Goal: Information Seeking & Learning: Learn about a topic

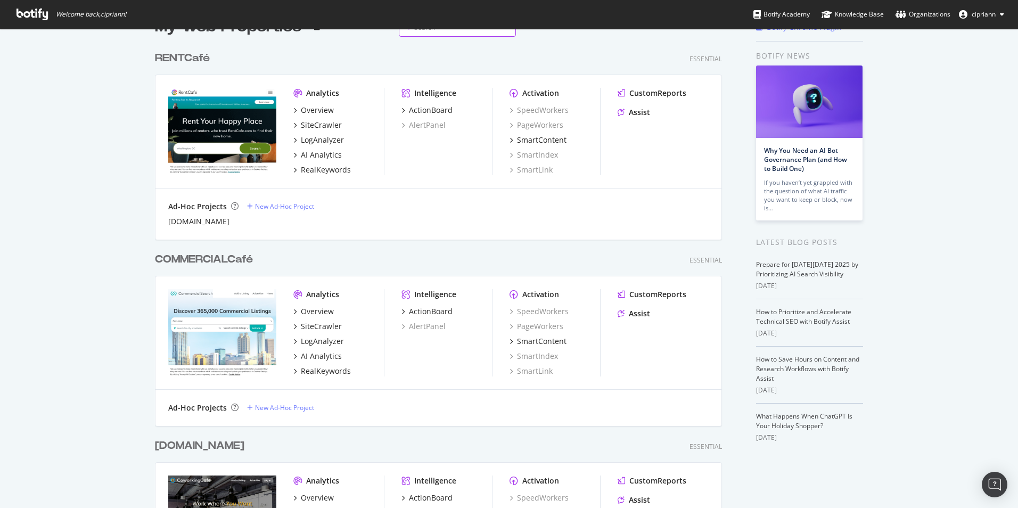
scroll to position [53, 0]
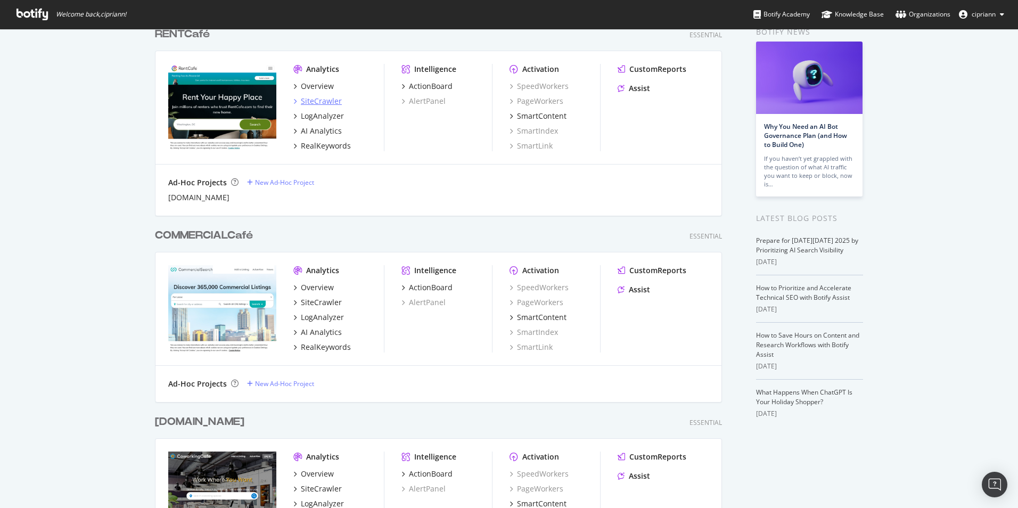
click at [321, 98] on div "SiteCrawler" at bounding box center [321, 101] width 41 height 11
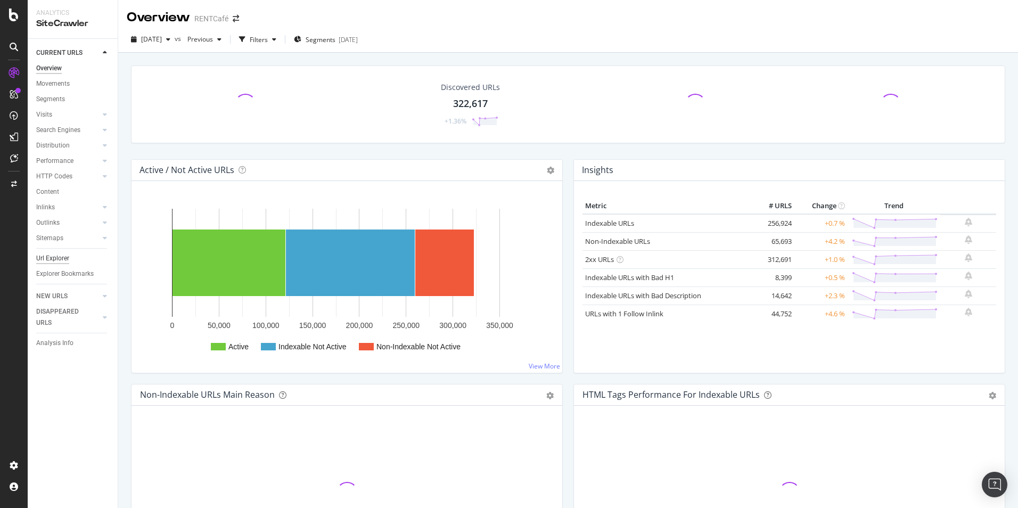
click at [56, 256] on div "Url Explorer" at bounding box center [52, 258] width 33 height 11
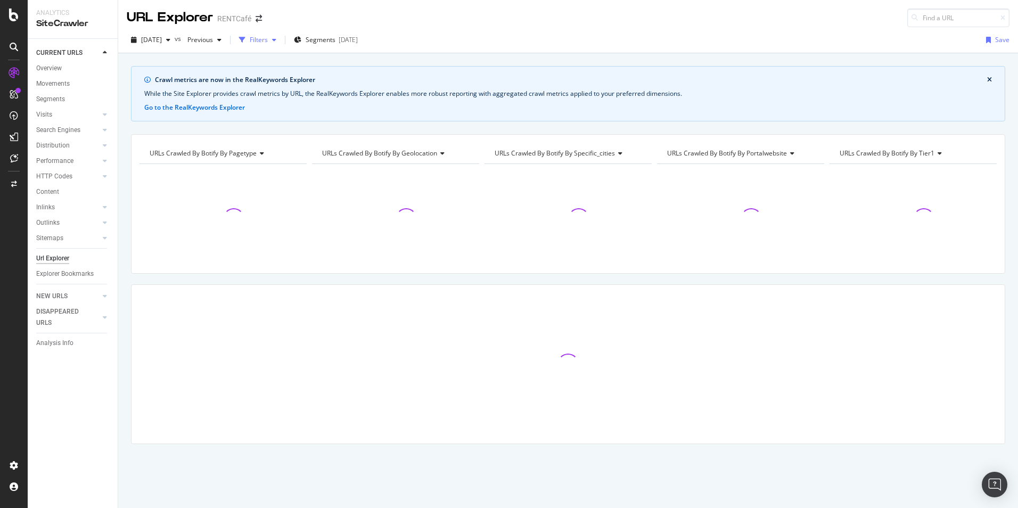
click at [281, 39] on div "button" at bounding box center [274, 40] width 13 height 6
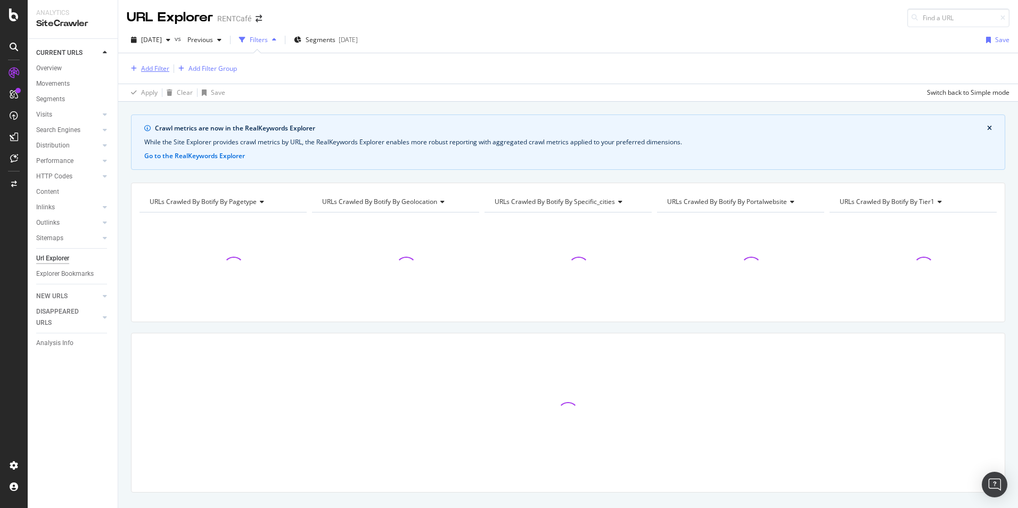
click at [167, 68] on div "Add Filter" at bounding box center [155, 68] width 28 height 9
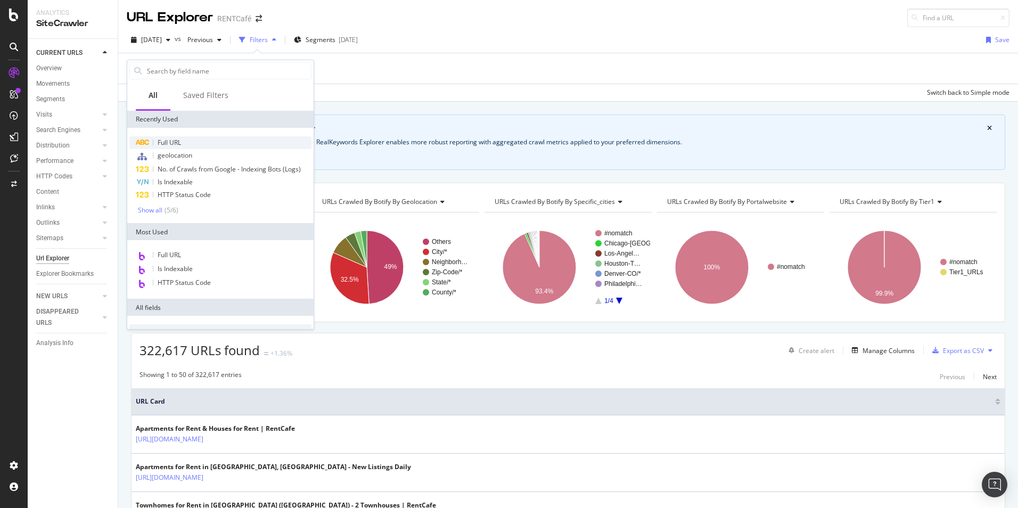
click at [168, 139] on span "Full URL" at bounding box center [169, 142] width 23 height 9
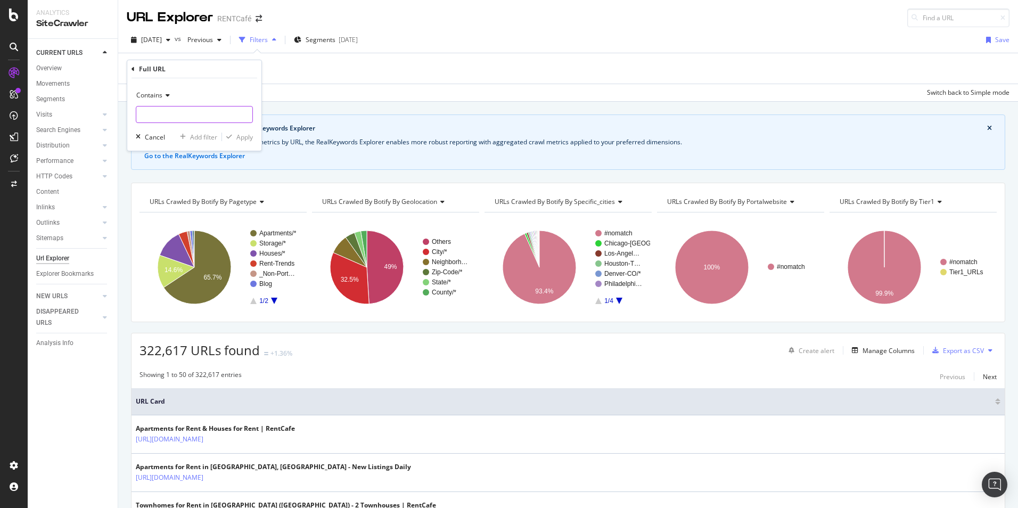
click at [167, 112] on input "text" at bounding box center [194, 114] width 116 height 17
paste input "/bc/"
type input "/bc/"
click at [243, 140] on div "Apply" at bounding box center [244, 137] width 17 height 9
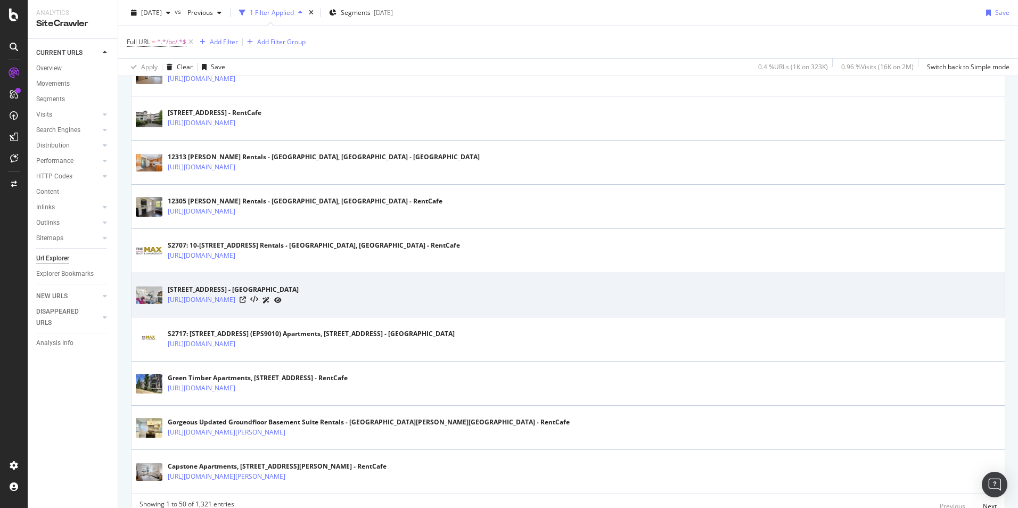
scroll to position [2010, 0]
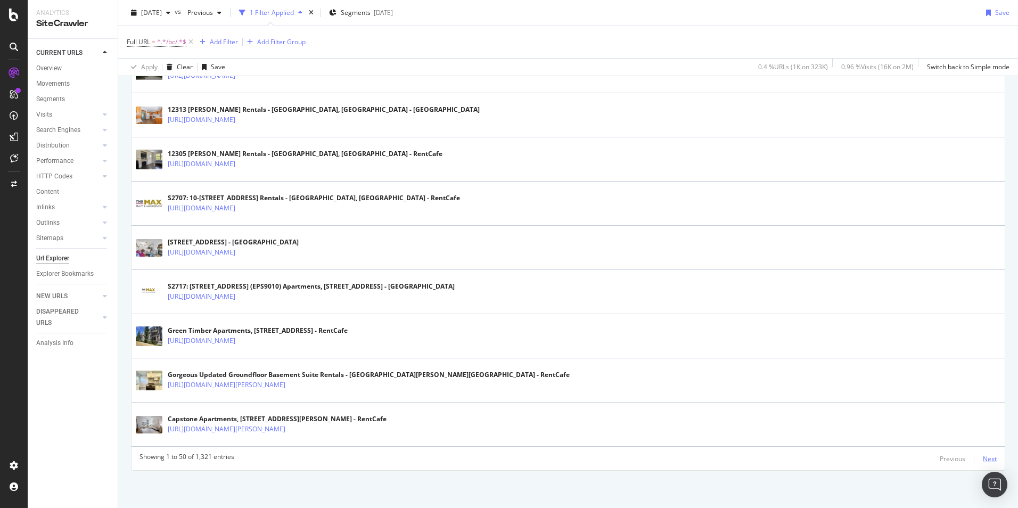
click at [983, 458] on div "Next" at bounding box center [990, 458] width 14 height 9
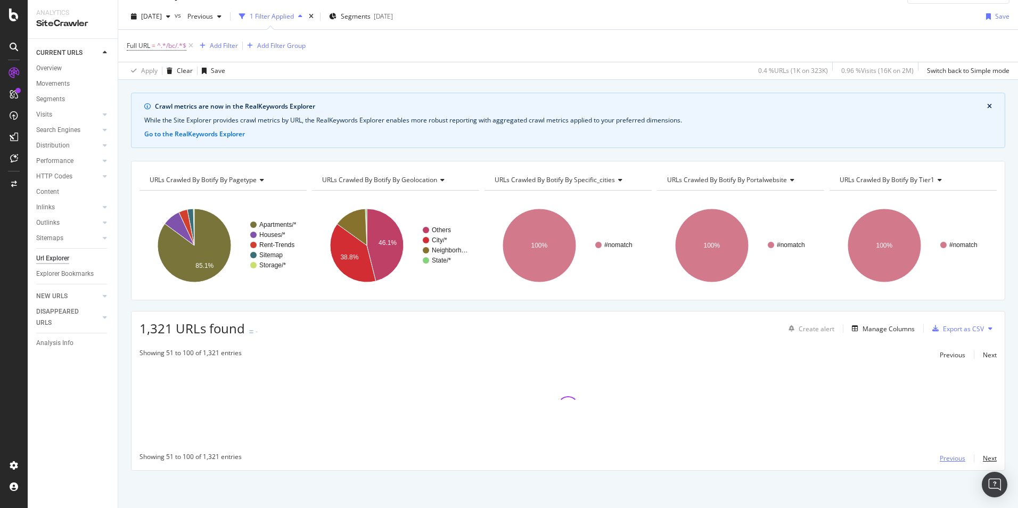
scroll to position [23, 0]
click at [219, 43] on div "Add Filter" at bounding box center [224, 45] width 28 height 9
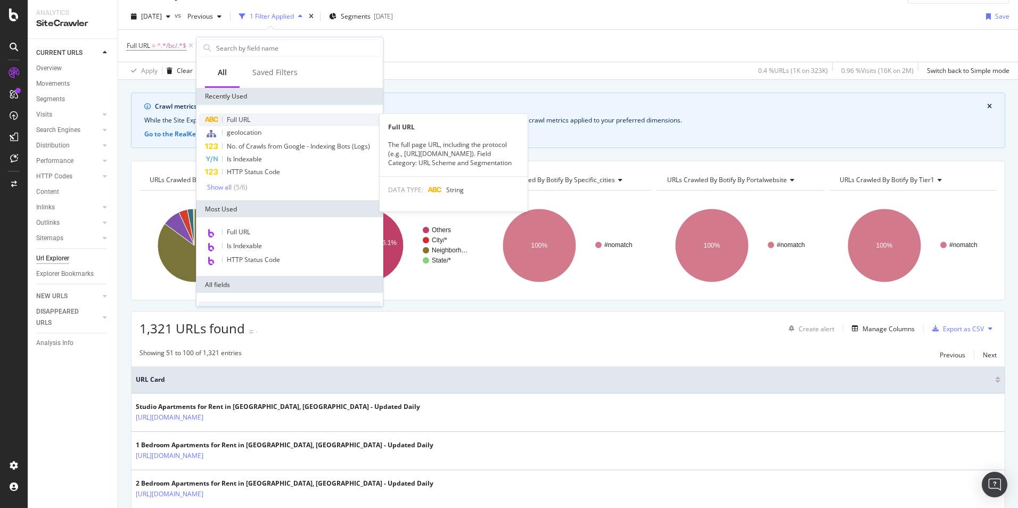
click at [236, 125] on div "Full URL" at bounding box center [290, 119] width 182 height 13
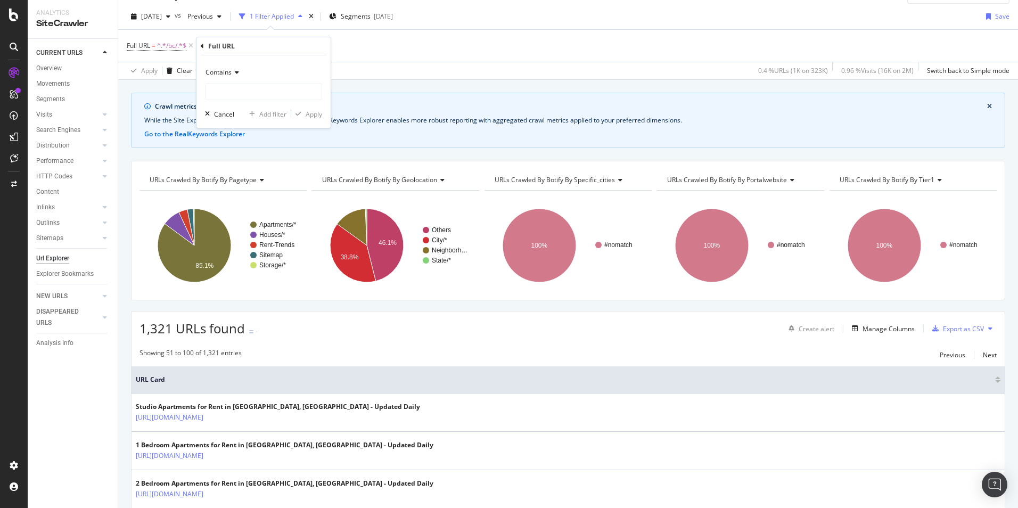
click at [237, 75] on icon at bounding box center [235, 72] width 7 height 6
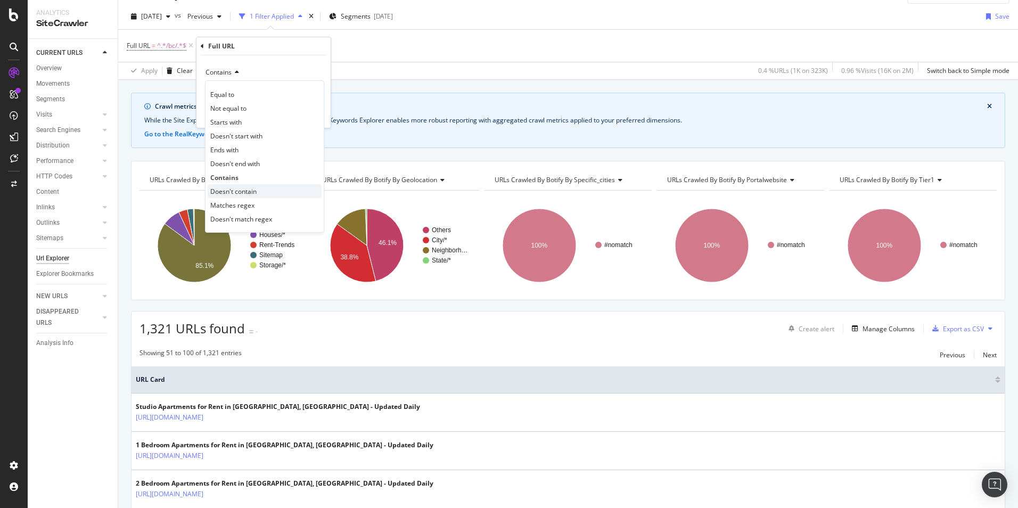
click at [224, 188] on span "Doesn't contain" at bounding box center [233, 191] width 46 height 9
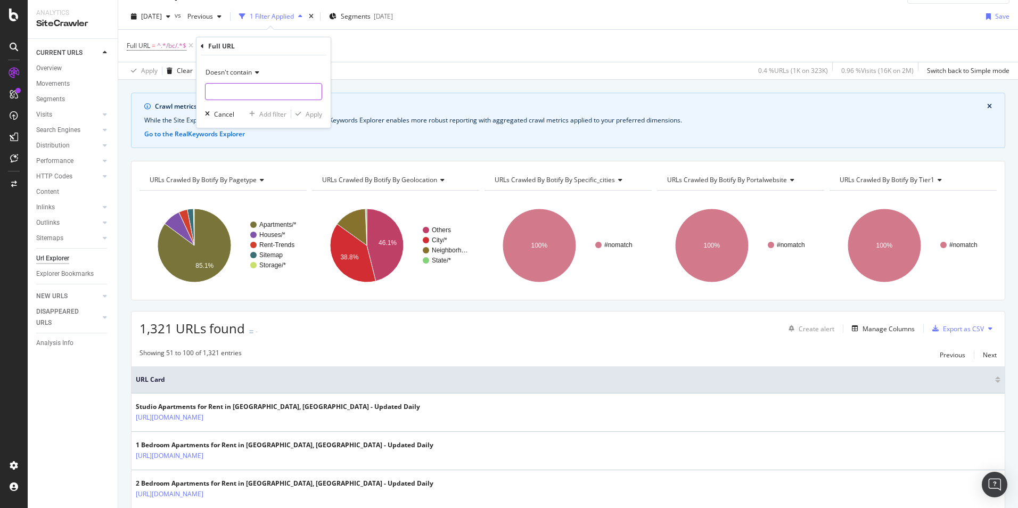
click at [227, 91] on input "text" at bounding box center [263, 91] width 116 height 17
type input "/ca/"
click at [315, 118] on div "Apply" at bounding box center [314, 114] width 17 height 9
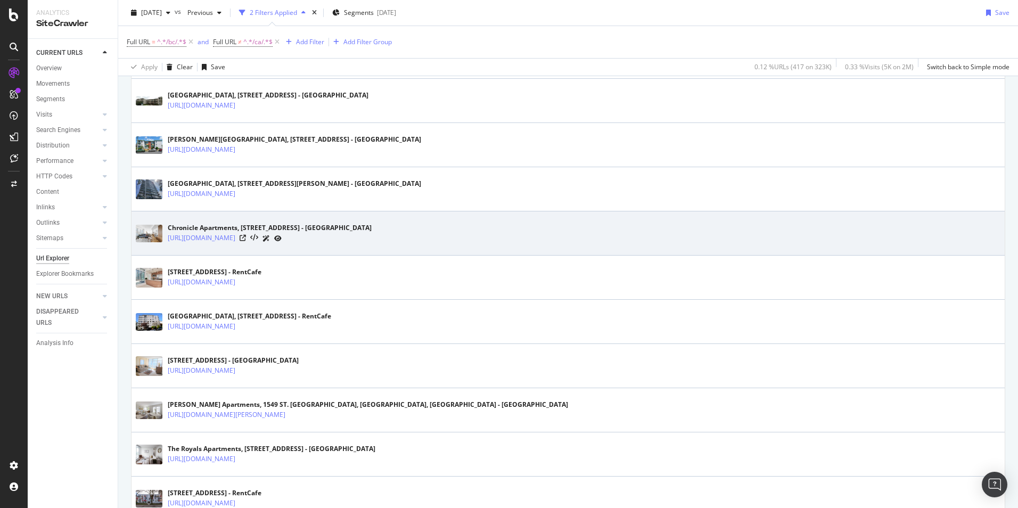
scroll to position [1887, 0]
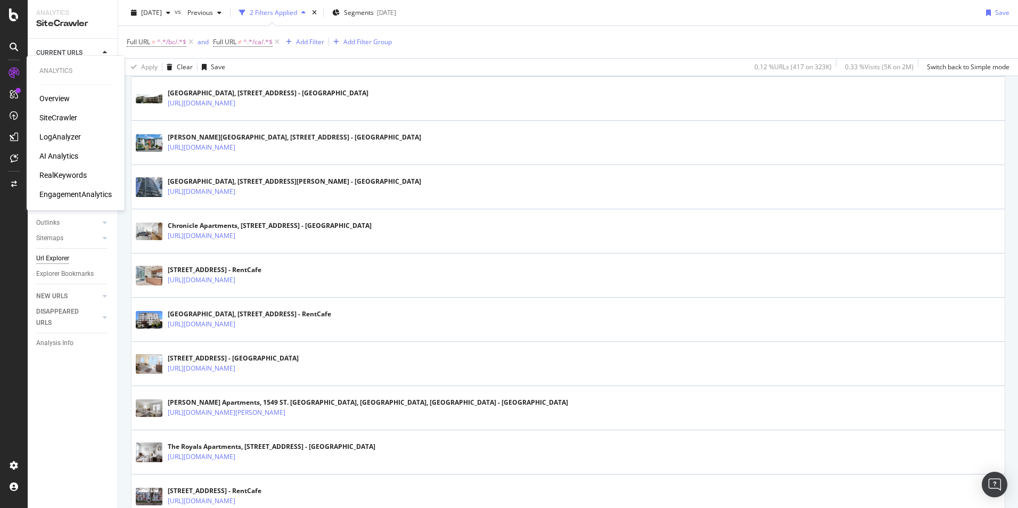
click at [66, 176] on div "RealKeywords" at bounding box center [62, 175] width 47 height 11
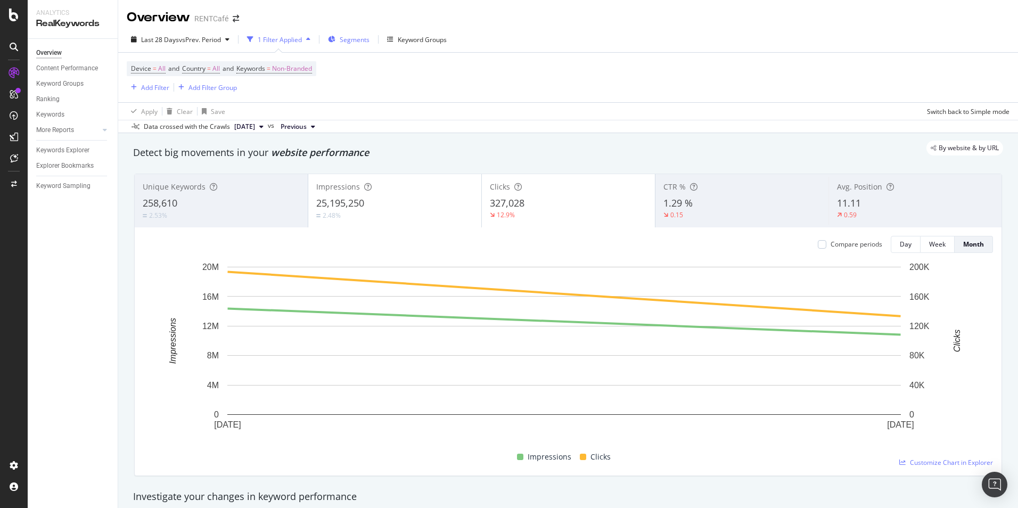
click at [352, 40] on span "Segments" at bounding box center [355, 39] width 30 height 9
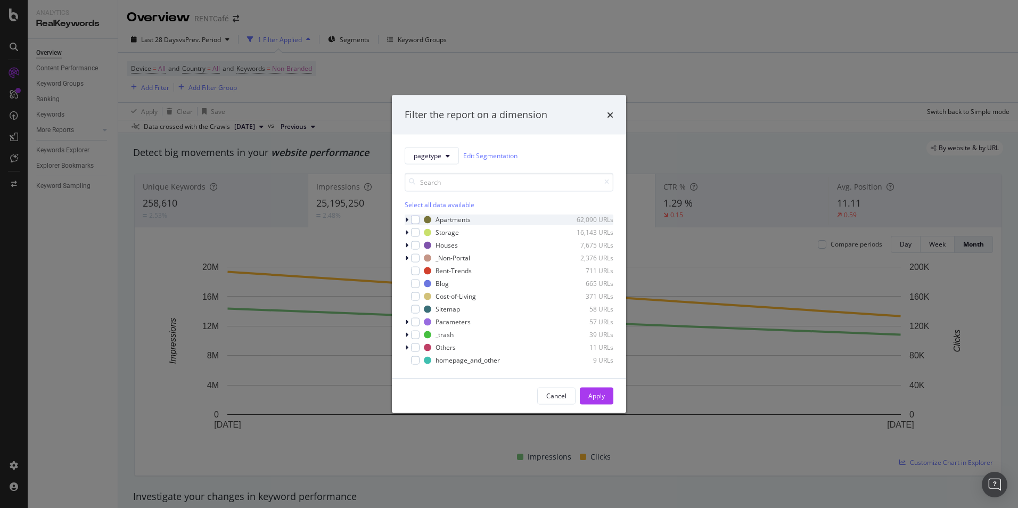
click at [408, 219] on icon "modal" at bounding box center [406, 219] width 3 height 6
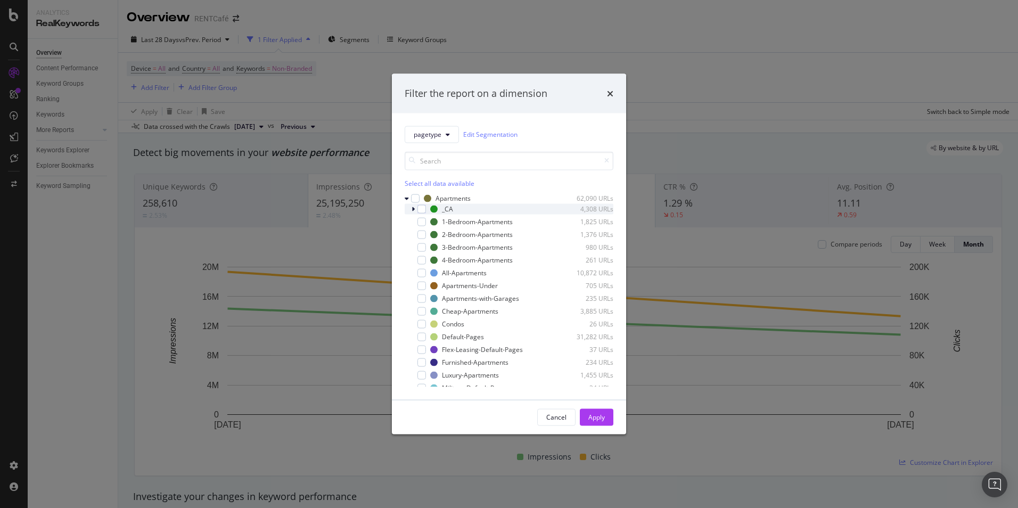
click at [412, 207] on icon "modal" at bounding box center [413, 208] width 3 height 6
click at [423, 209] on div "modal" at bounding box center [421, 208] width 9 height 9
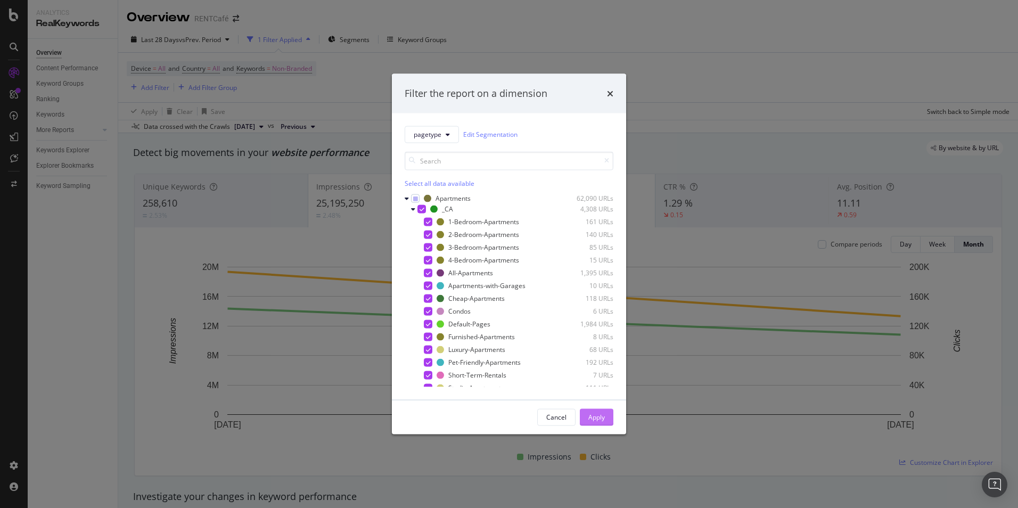
click at [608, 421] on button "Apply" at bounding box center [597, 416] width 34 height 17
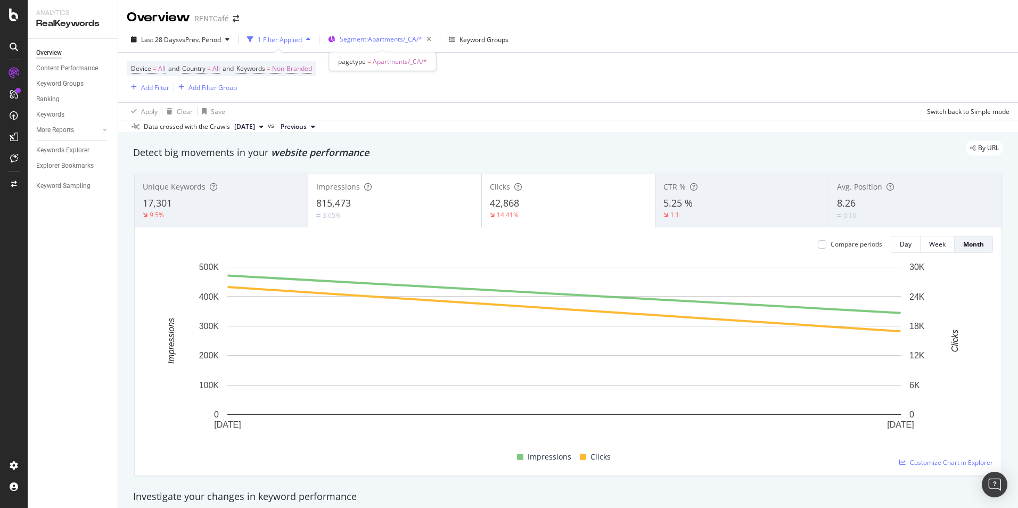
click at [383, 36] on span "Segment: Apartments/_CA/*" at bounding box center [381, 39] width 83 height 9
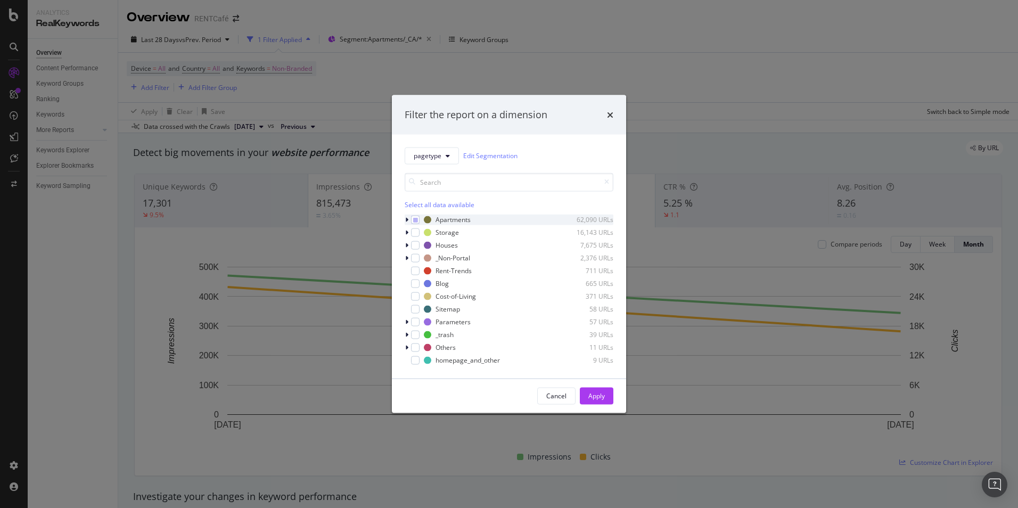
click at [407, 219] on icon "modal" at bounding box center [406, 219] width 3 height 6
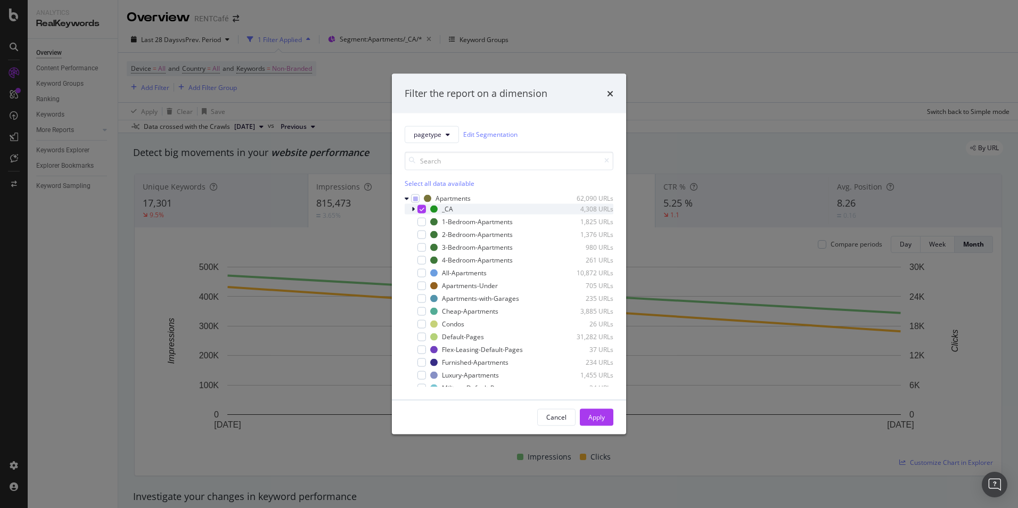
click at [414, 209] on icon "modal" at bounding box center [413, 208] width 3 height 6
click at [414, 209] on icon "modal" at bounding box center [413, 208] width 4 height 6
click at [413, 210] on icon "modal" at bounding box center [413, 208] width 3 height 6
click at [410, 210] on div "_CA 4,308 URLs" at bounding box center [509, 208] width 209 height 11
click at [594, 420] on div "Apply" at bounding box center [596, 417] width 17 height 9
